Goal: Task Accomplishment & Management: Manage account settings

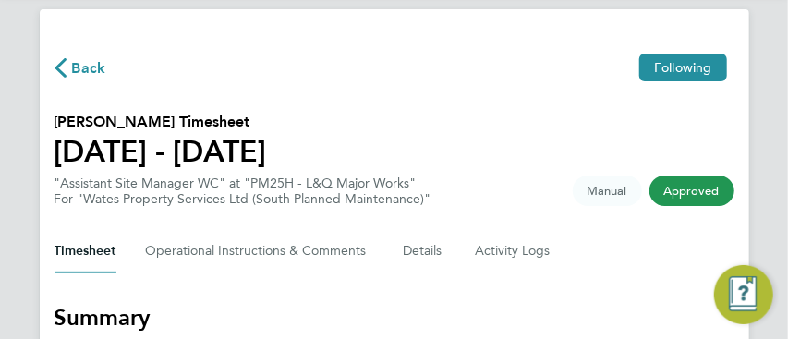
scroll to position [49, 0]
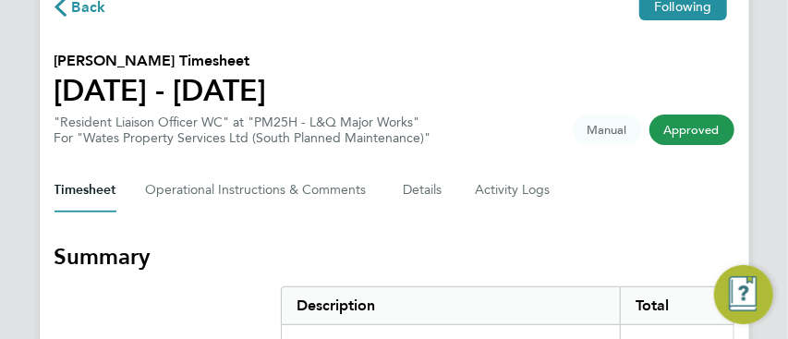
scroll to position [123, 0]
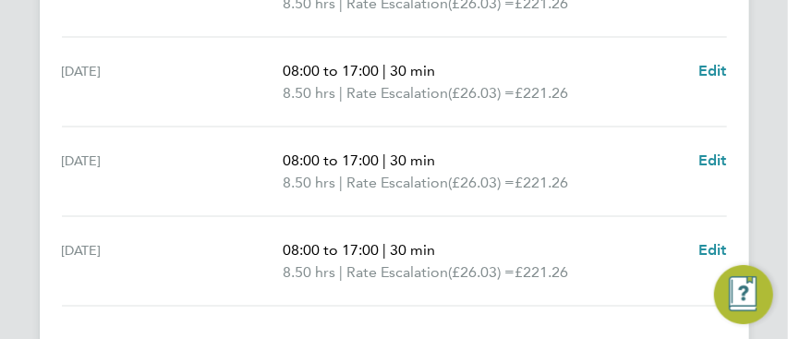
scroll to position [878, 0]
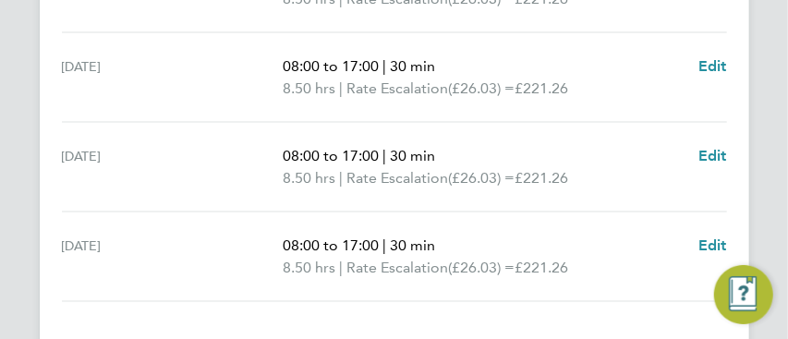
click at [262, 187] on div "Thu 21 Aug" at bounding box center [173, 167] width 222 height 44
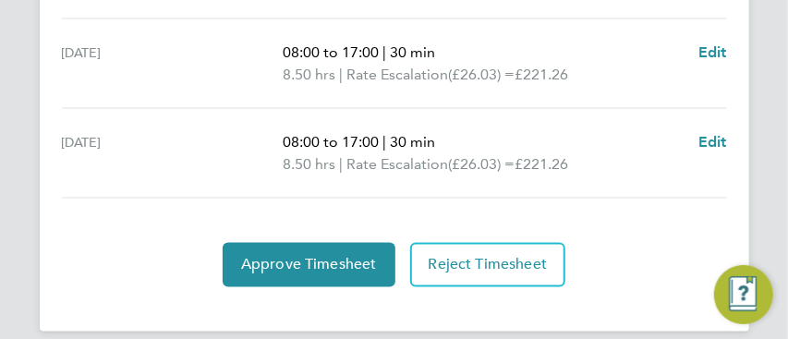
scroll to position [1002, 0]
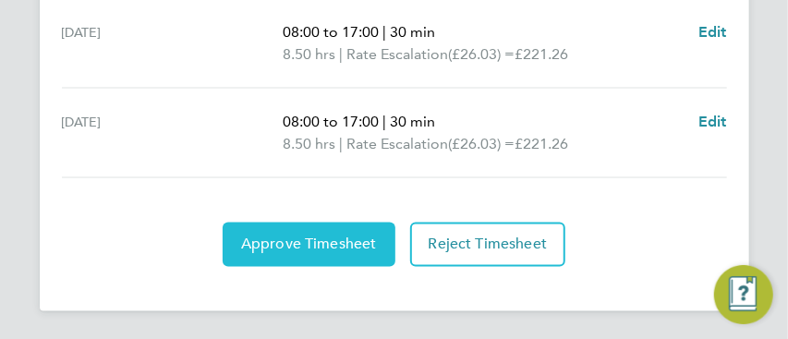
click at [299, 240] on span "Approve Timesheet" at bounding box center [309, 245] width 136 height 18
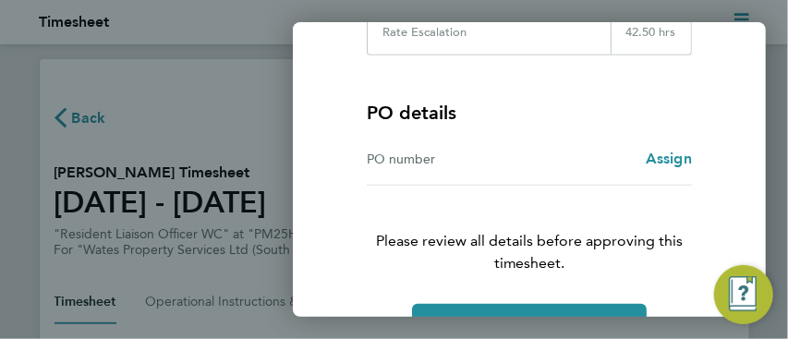
scroll to position [440, 0]
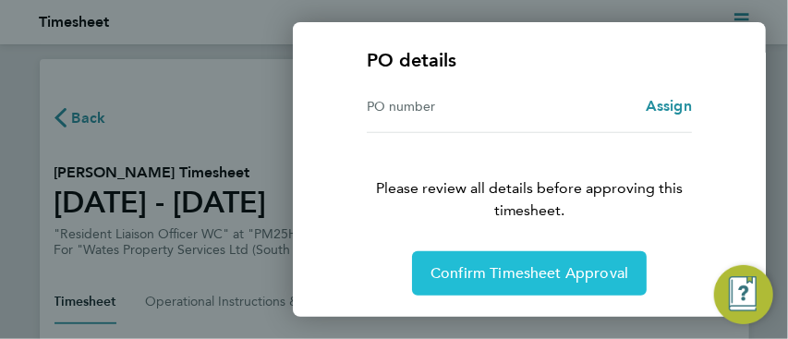
drag, startPoint x: 478, startPoint y: 272, endPoint x: 461, endPoint y: 248, distance: 29.2
click at [478, 272] on span "Confirm Timesheet Approval" at bounding box center [530, 273] width 198 height 18
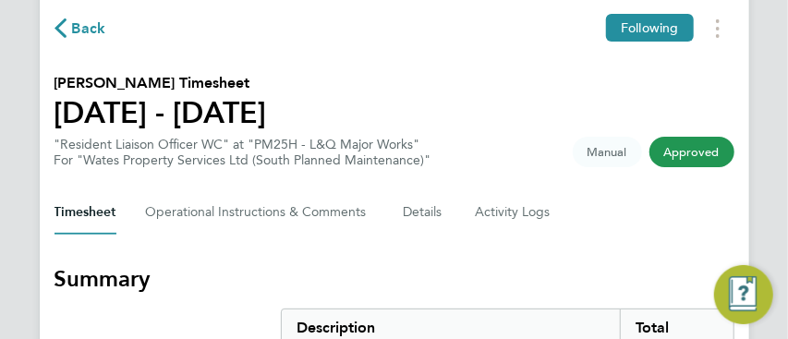
scroll to position [246, 0]
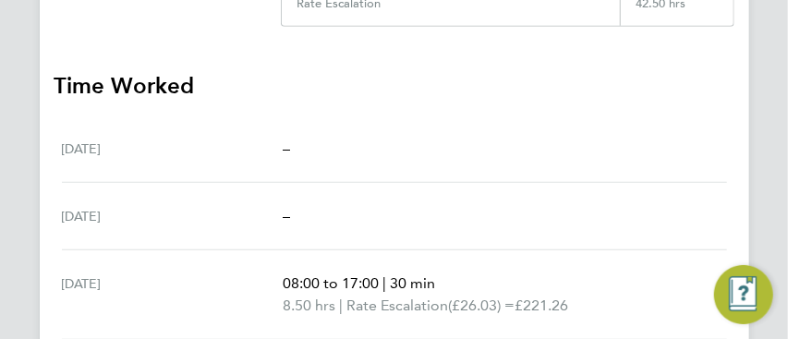
scroll to position [49, 0]
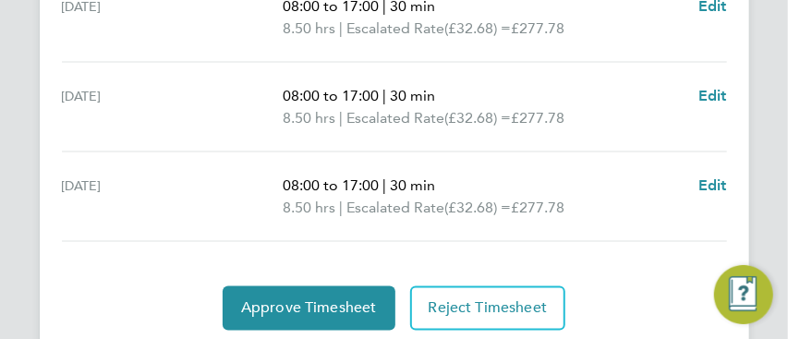
scroll to position [1002, 0]
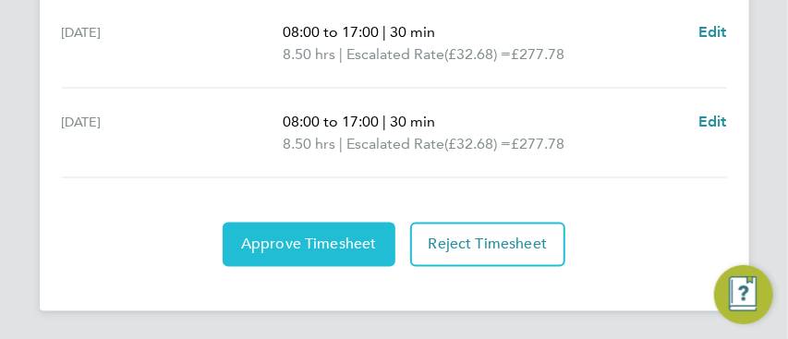
click at [318, 243] on span "Approve Timesheet" at bounding box center [309, 245] width 136 height 18
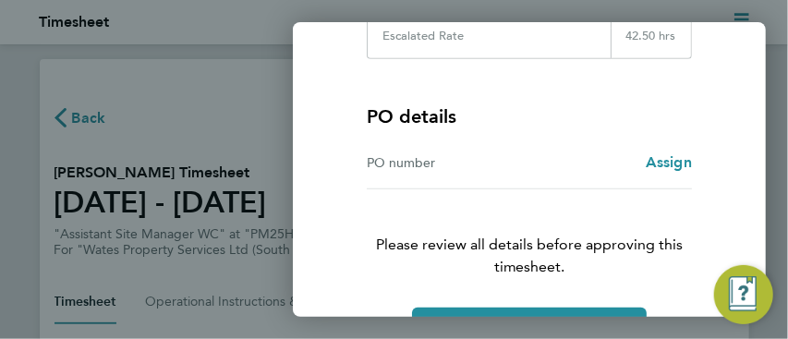
scroll to position [440, 0]
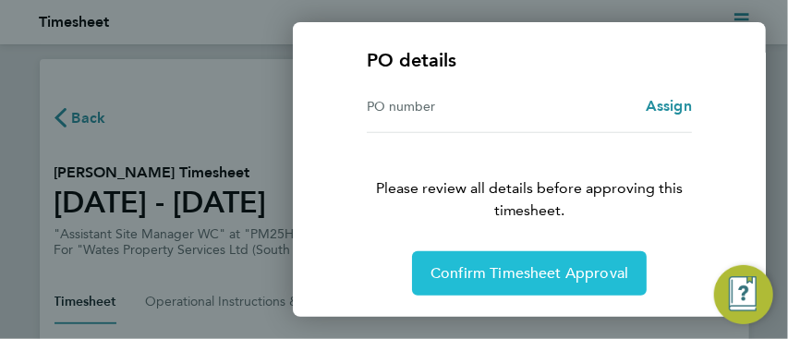
click at [493, 271] on span "Confirm Timesheet Approval" at bounding box center [530, 273] width 198 height 18
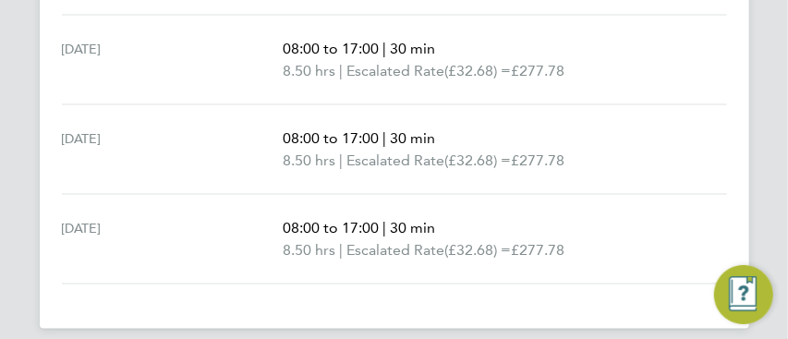
scroll to position [913, 0]
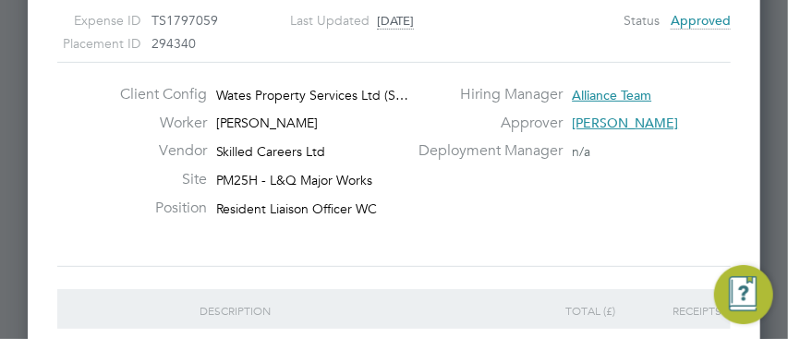
scroll to position [61, 0]
